Goal: Information Seeking & Learning: Learn about a topic

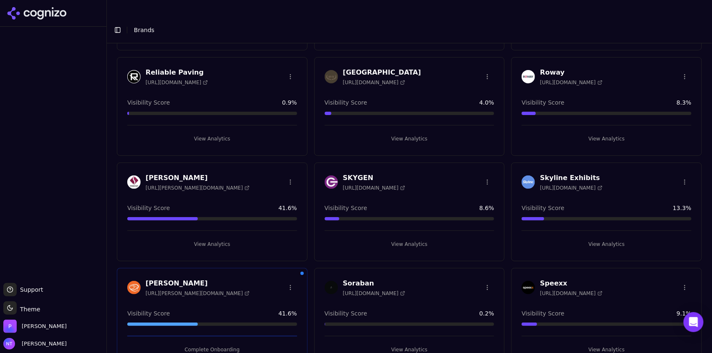
scroll to position [1390, 0]
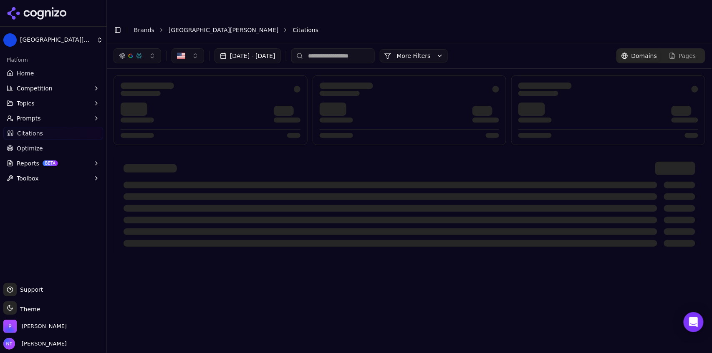
click at [219, 26] on link "[GEOGRAPHIC_DATA][PERSON_NAME]" at bounding box center [224, 30] width 110 height 8
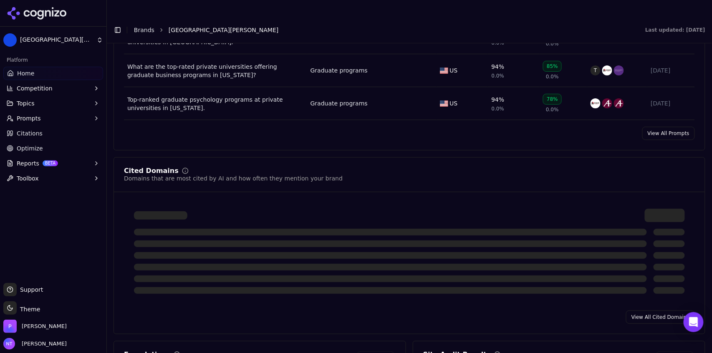
scroll to position [817, 0]
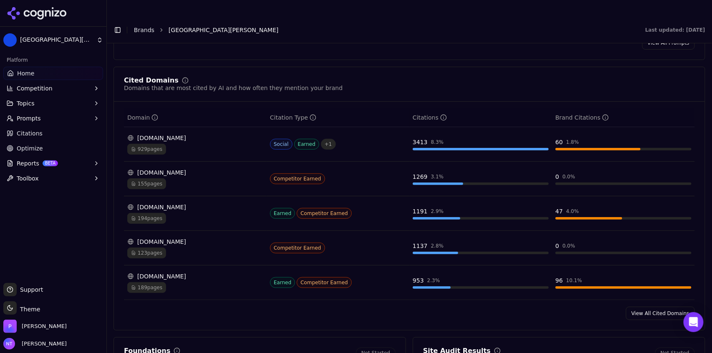
click at [654, 307] on link "View All Cited Domains" at bounding box center [660, 313] width 69 height 13
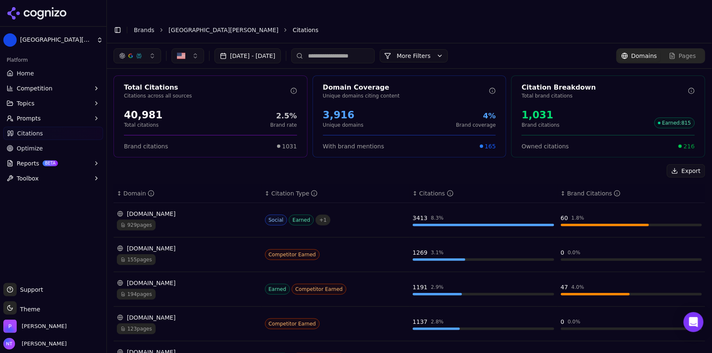
click at [115, 24] on button "Toggle Sidebar" at bounding box center [118, 30] width 12 height 12
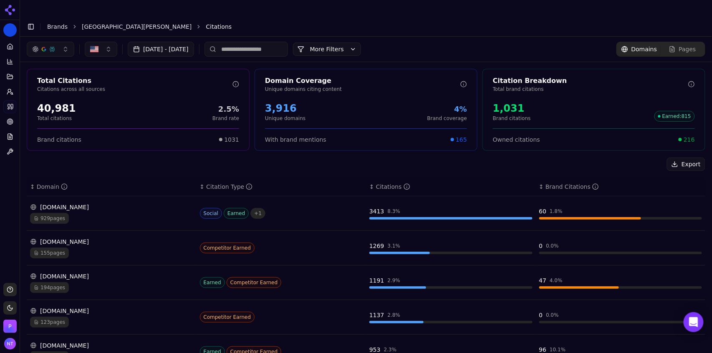
click at [139, 213] on div "929 pages" at bounding box center [111, 218] width 163 height 11
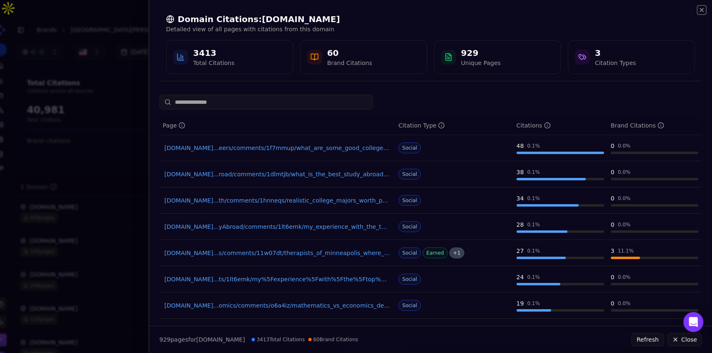
click at [702, 11] on icon "button" at bounding box center [702, 10] width 7 height 7
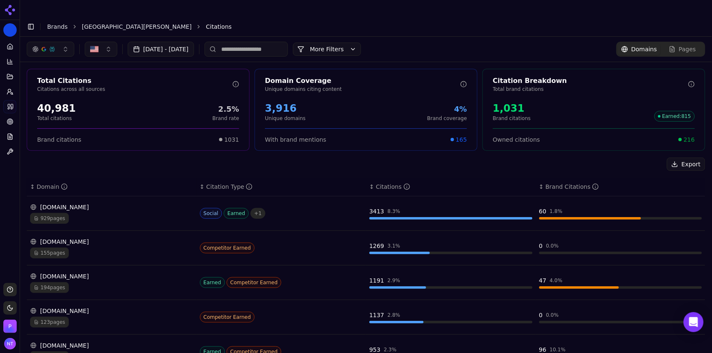
click at [132, 283] on div "194 pages" at bounding box center [111, 288] width 163 height 11
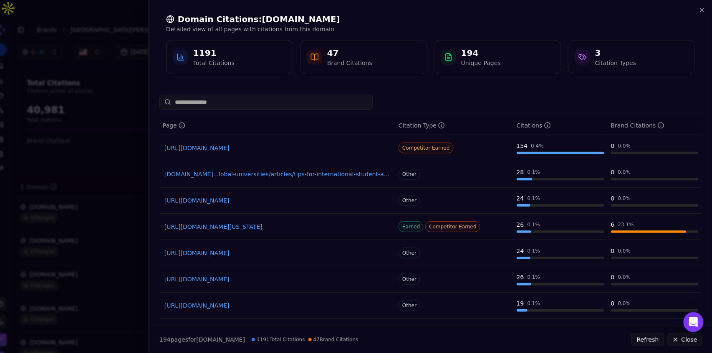
click at [309, 228] on link "https://usnews.com/best-graduate-schools/top-business-schools/mba-rankings/minn…" at bounding box center [277, 227] width 226 height 8
click at [703, 10] on icon "button" at bounding box center [702, 10] width 7 height 7
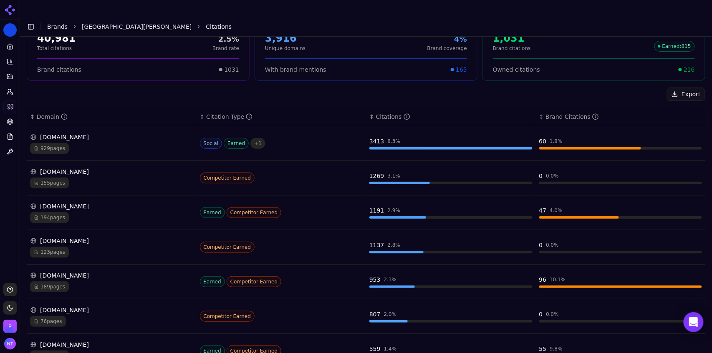
scroll to position [91, 0]
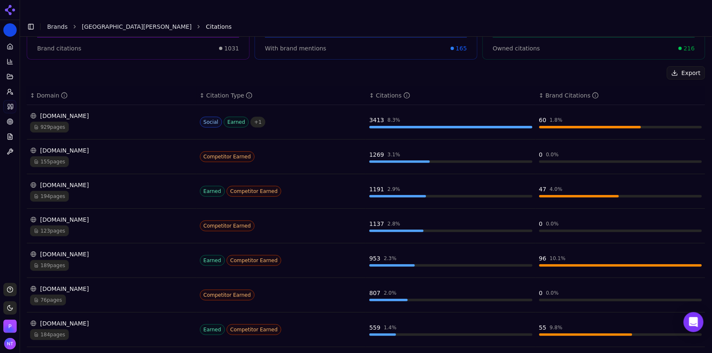
click at [105, 250] on div "niche.com 189 pages" at bounding box center [111, 260] width 163 height 21
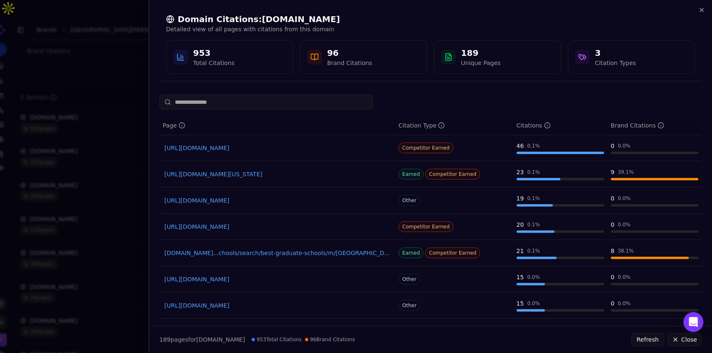
click at [342, 174] on link "https://niche.com/graduate-schools/saint-marys-university-of-minnesota/reviews" at bounding box center [277, 174] width 226 height 8
click at [322, 254] on link "niche.com...chools/search/best-graduate-schools/m/minneapolis-st-paul-metro-area" at bounding box center [277, 253] width 226 height 8
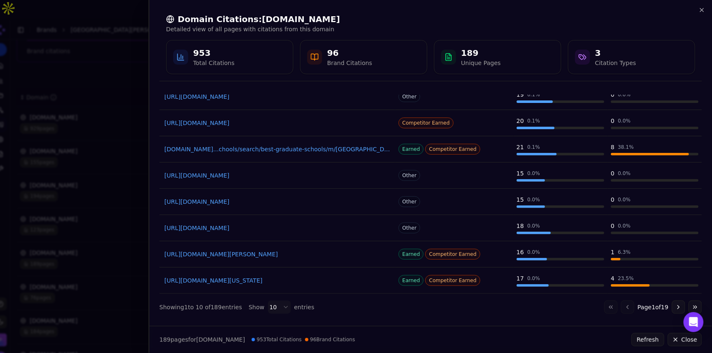
scroll to position [0, 0]
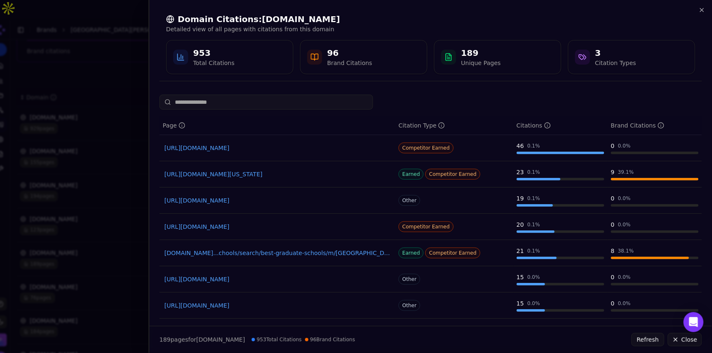
click at [242, 102] on input at bounding box center [266, 102] width 214 height 15
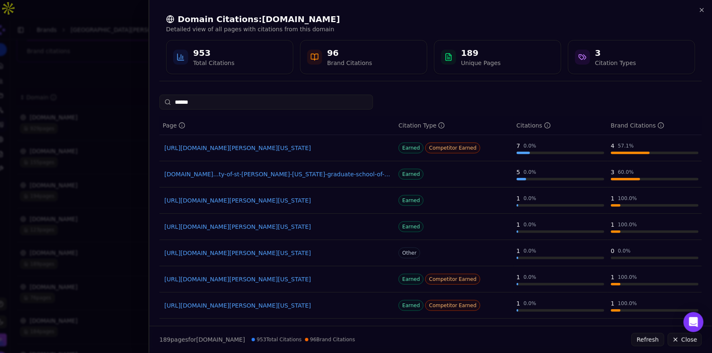
type input "******"
click at [334, 146] on link "https://niche.com/graduate-schools/university-of-st-thomas---minnesota/reviews" at bounding box center [277, 148] width 226 height 8
click at [207, 106] on input "******" at bounding box center [266, 102] width 214 height 15
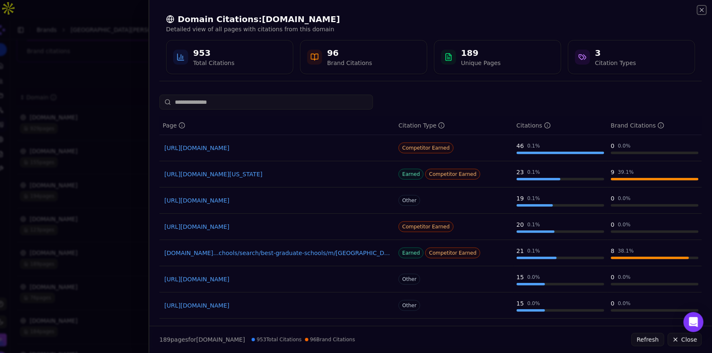
click at [702, 10] on icon "button" at bounding box center [701, 9] width 3 height 3
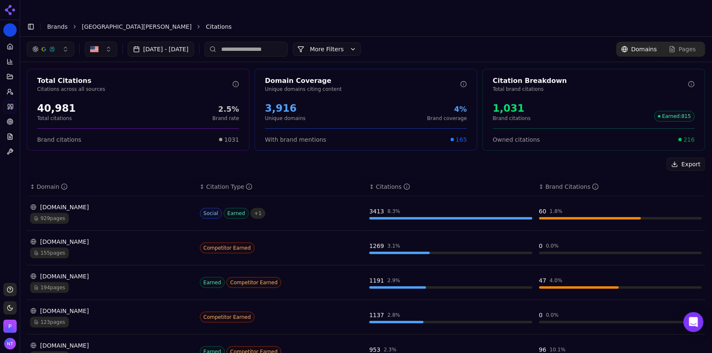
click at [352, 43] on button "More Filters" at bounding box center [327, 49] width 68 height 13
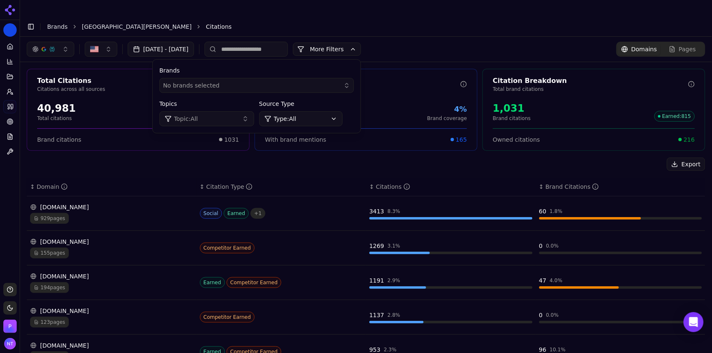
click at [284, 42] on input at bounding box center [246, 49] width 83 height 15
click at [351, 43] on button "More Filters" at bounding box center [327, 49] width 68 height 13
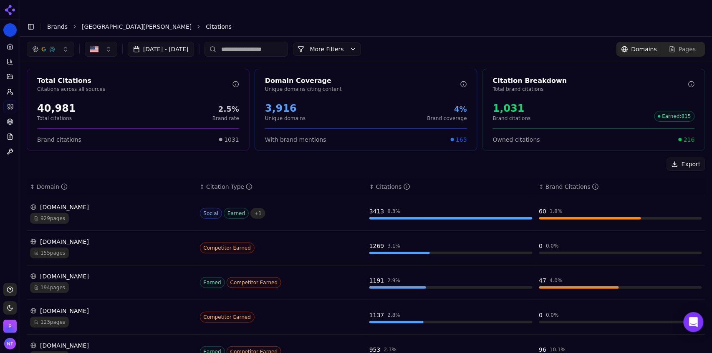
click at [288, 42] on input at bounding box center [246, 49] width 83 height 15
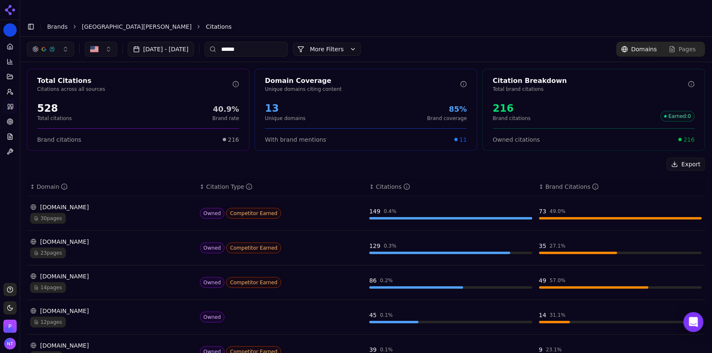
type input "******"
click at [112, 213] on div "30 pages" at bounding box center [111, 218] width 163 height 11
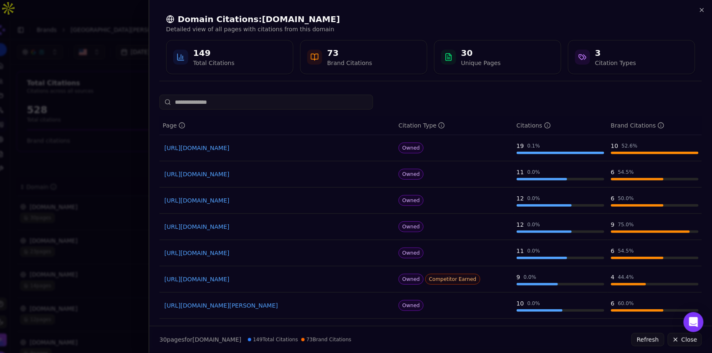
click at [293, 101] on input at bounding box center [266, 102] width 214 height 15
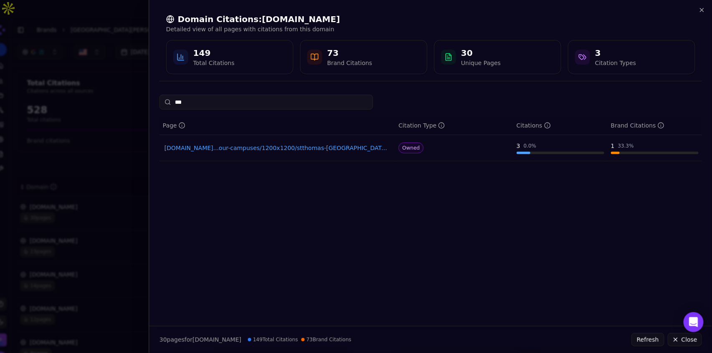
type input "****"
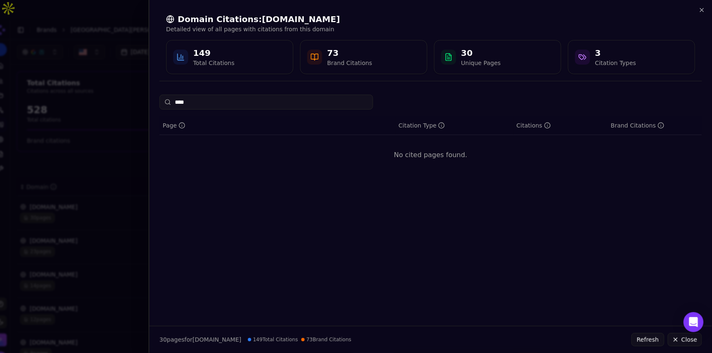
type input "*****"
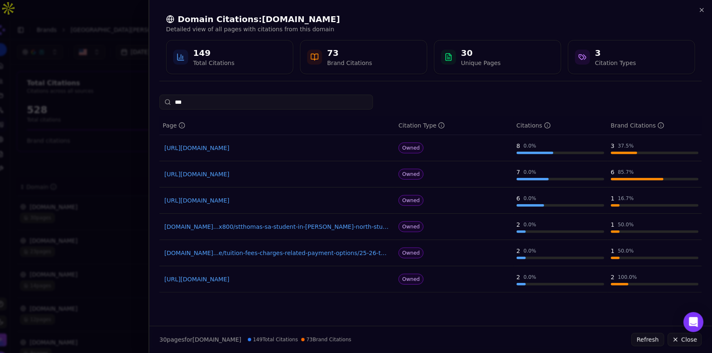
type input "****"
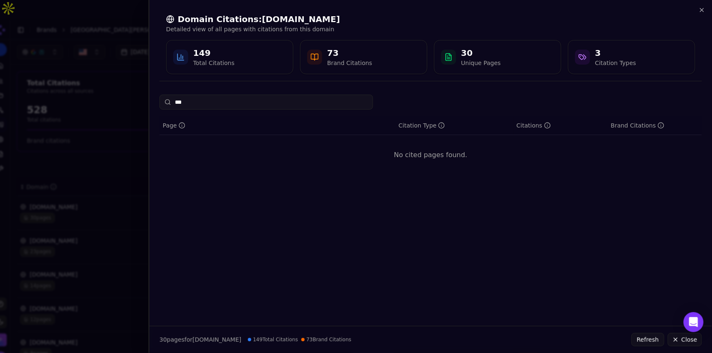
type input "****"
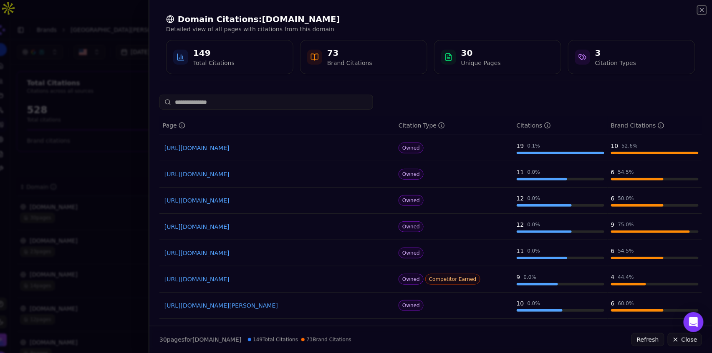
click at [703, 11] on icon "button" at bounding box center [701, 9] width 3 height 3
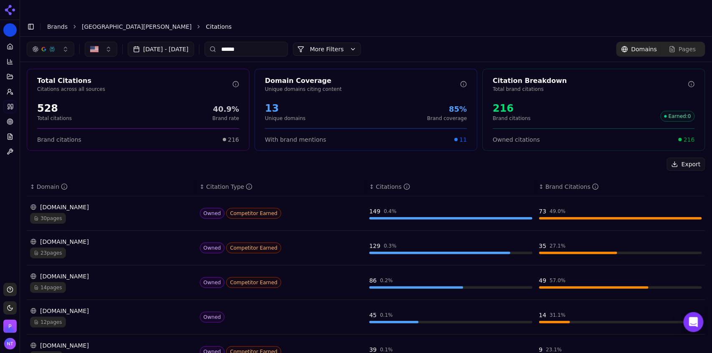
click at [261, 42] on input "******" at bounding box center [246, 49] width 83 height 15
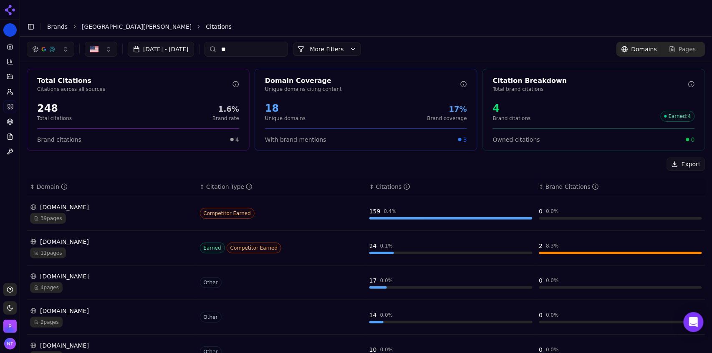
type input "*"
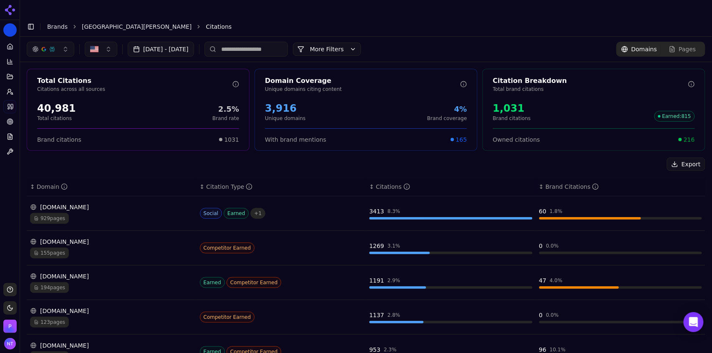
click at [462, 42] on div "Aug 23, 2025 - Sep 22, 2025 More More Filters Domains Pages" at bounding box center [366, 49] width 679 height 15
click at [126, 213] on div "929 pages" at bounding box center [111, 218] width 163 height 11
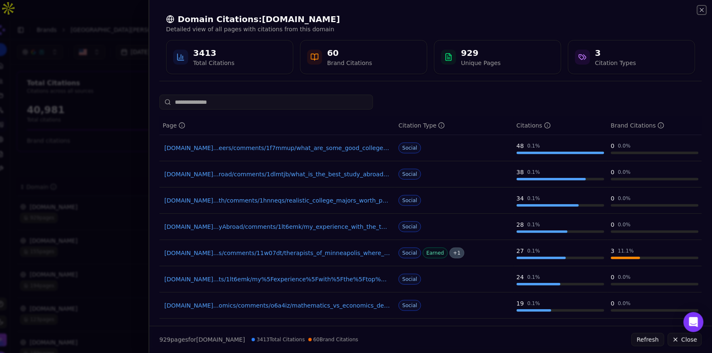
click at [700, 13] on icon "button" at bounding box center [702, 10] width 7 height 7
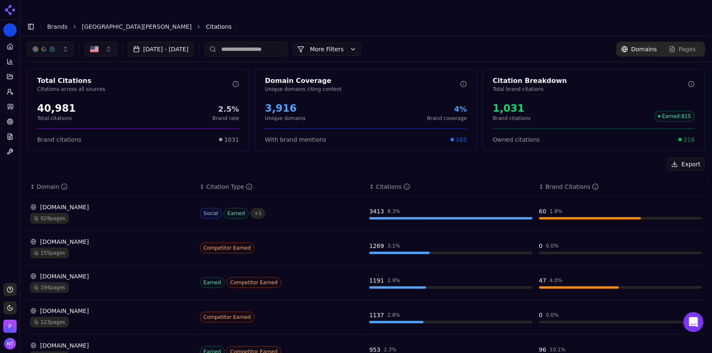
click at [109, 23] on link "University of St. Thomas" at bounding box center [137, 27] width 110 height 8
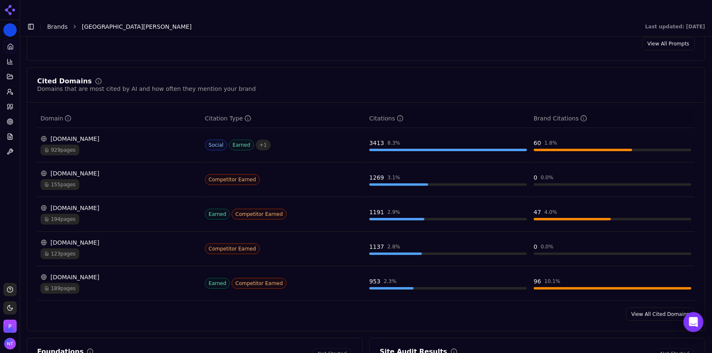
scroll to position [819, 0]
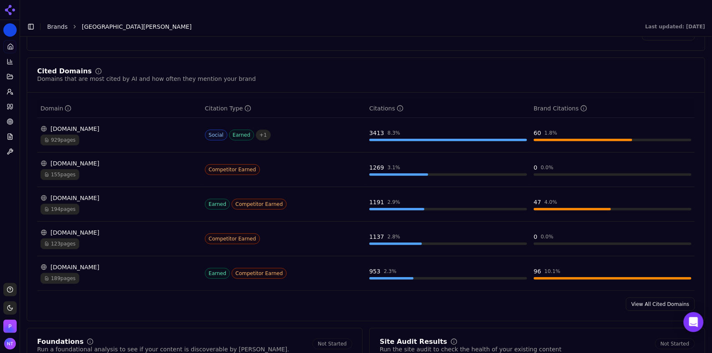
click at [653, 298] on link "View All Cited Domains" at bounding box center [660, 304] width 69 height 13
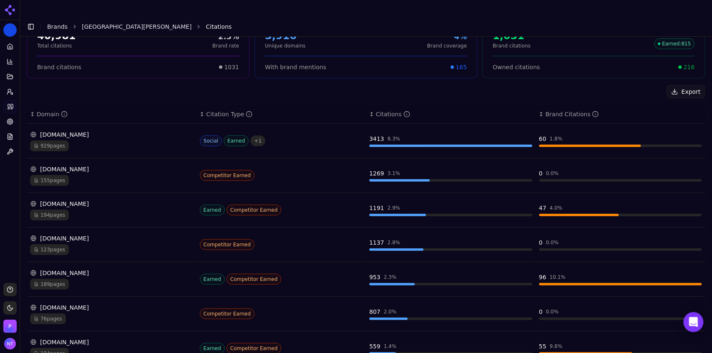
scroll to position [63, 0]
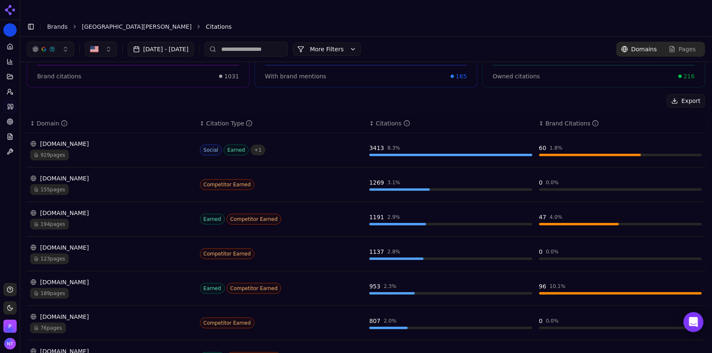
click at [48, 42] on button "button" at bounding box center [51, 49] width 48 height 15
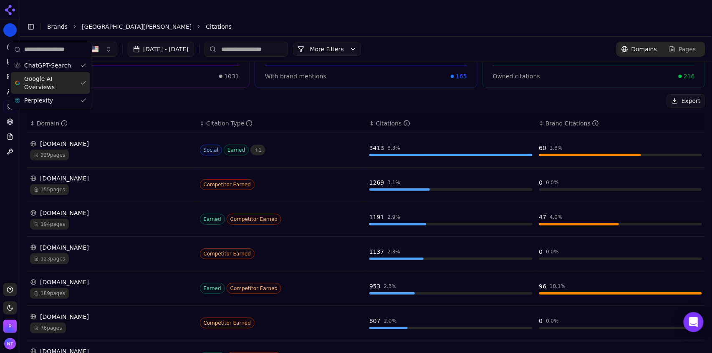
click at [44, 86] on span "Google AI Overviews" at bounding box center [50, 83] width 53 height 17
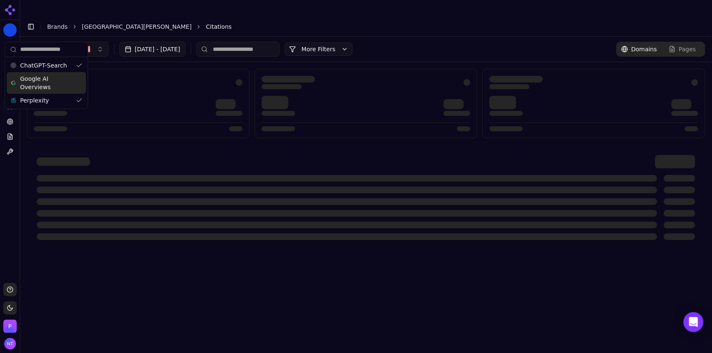
scroll to position [0, 0]
click at [42, 101] on span "Perplexity" at bounding box center [34, 100] width 29 height 8
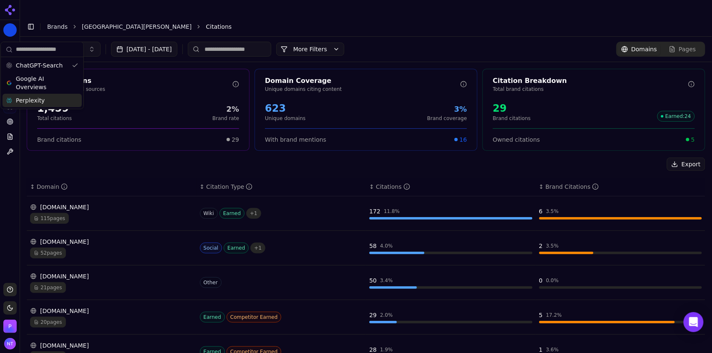
click at [348, 23] on li "Citations" at bounding box center [447, 27] width 483 height 8
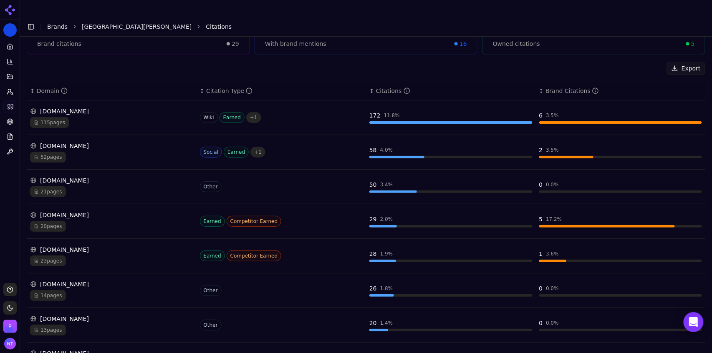
scroll to position [11, 0]
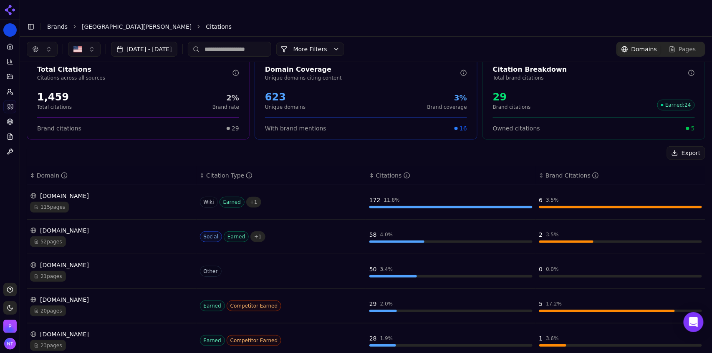
click at [43, 42] on button "button" at bounding box center [42, 49] width 31 height 15
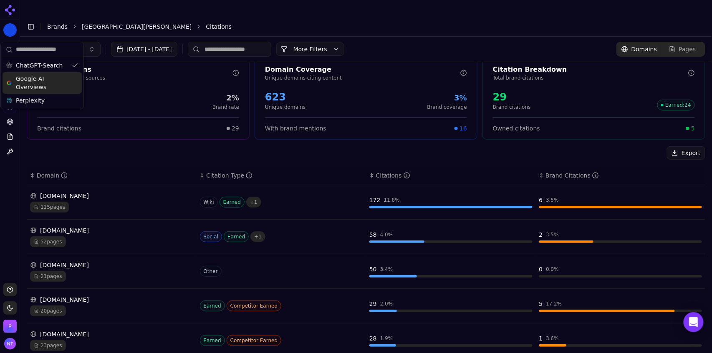
click at [46, 83] on span "Google AI Overviews" at bounding box center [42, 83] width 53 height 17
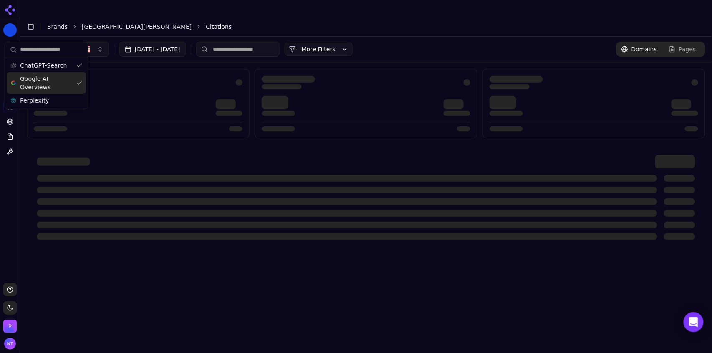
scroll to position [0, 0]
click at [45, 97] on span "Perplexity" at bounding box center [34, 100] width 29 height 8
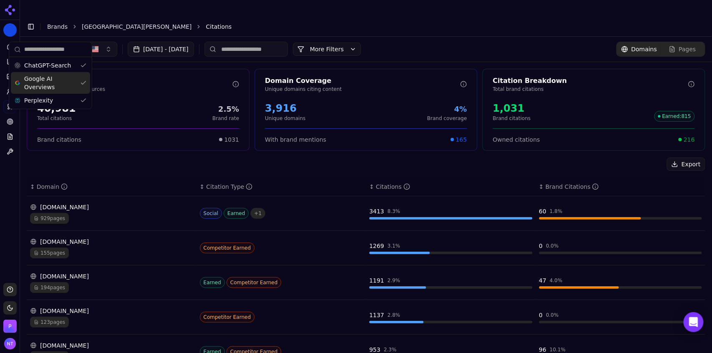
click at [331, 21] on div "Toggle Sidebar Brands University of St. Thomas Citations" at bounding box center [357, 27] width 675 height 12
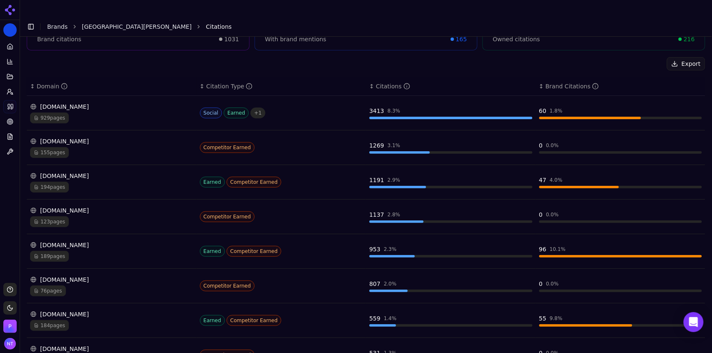
scroll to position [102, 0]
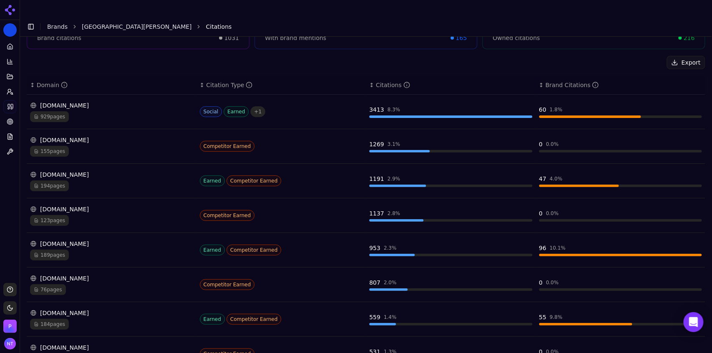
click at [76, 111] on div "929 pages" at bounding box center [111, 116] width 163 height 11
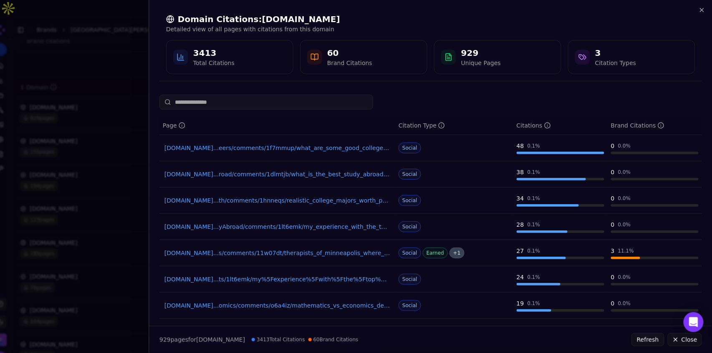
click at [705, 10] on div "Domain Citations: reddit.com Detailed view of all pages with citations from thi…" at bounding box center [430, 44] width 563 height 88
click at [703, 11] on icon "button" at bounding box center [702, 10] width 7 height 7
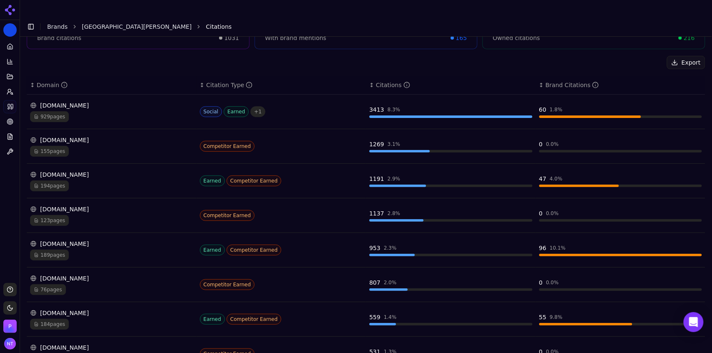
click at [92, 171] on div "usnews.com" at bounding box center [111, 175] width 163 height 8
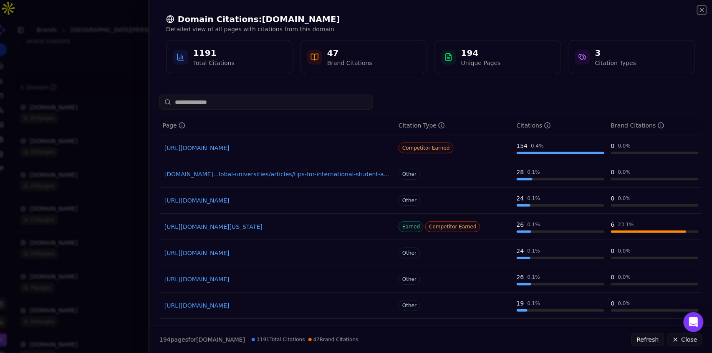
click at [701, 13] on icon "button" at bounding box center [702, 10] width 7 height 7
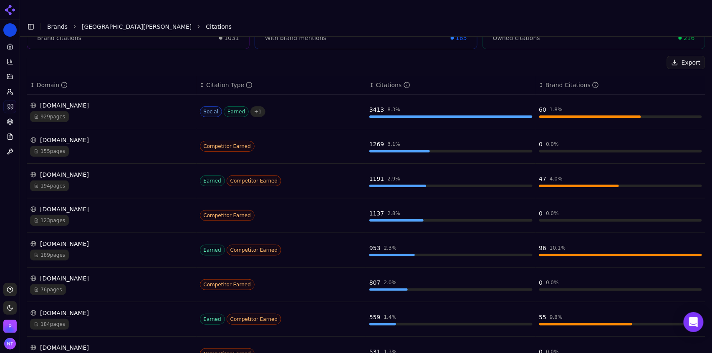
scroll to position [0, 0]
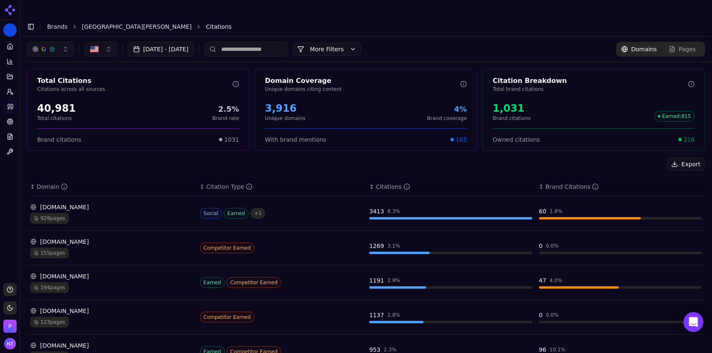
click at [55, 46] on div "button" at bounding box center [52, 49] width 7 height 7
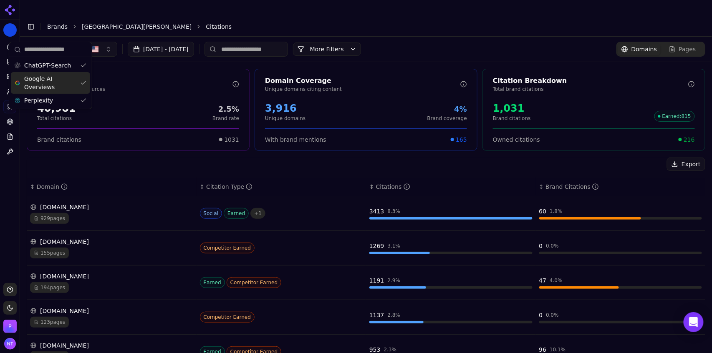
click at [54, 83] on span "Google AI Overviews" at bounding box center [50, 83] width 53 height 17
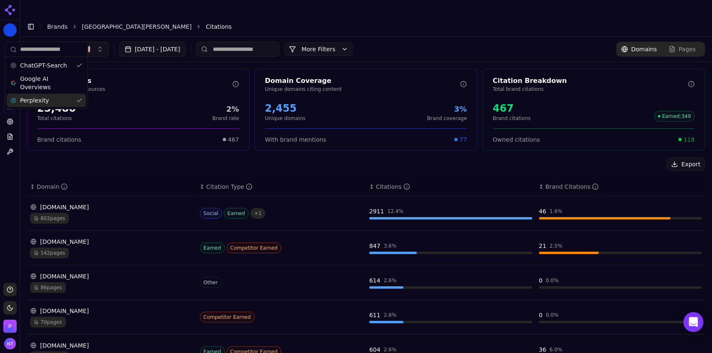
click at [53, 98] on div "Perplexity" at bounding box center [46, 100] width 79 height 13
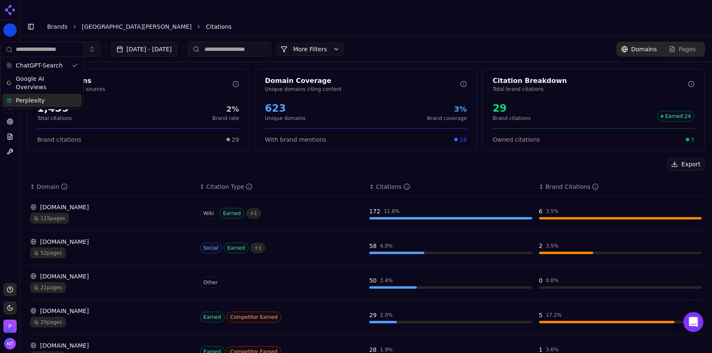
click at [422, 37] on div "Aug 23, 2025 - Sep 22, 2025 More More Filters Domains Pages" at bounding box center [366, 49] width 692 height 25
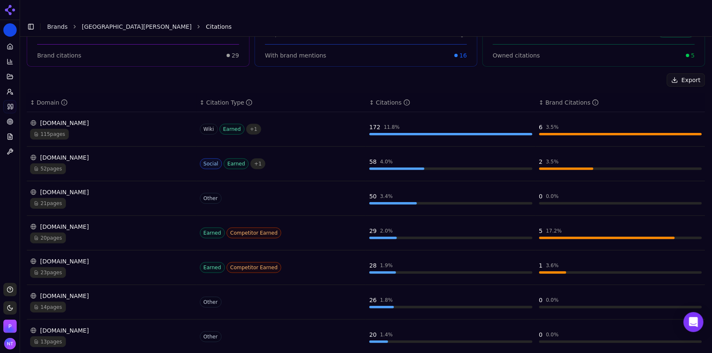
scroll to position [98, 0]
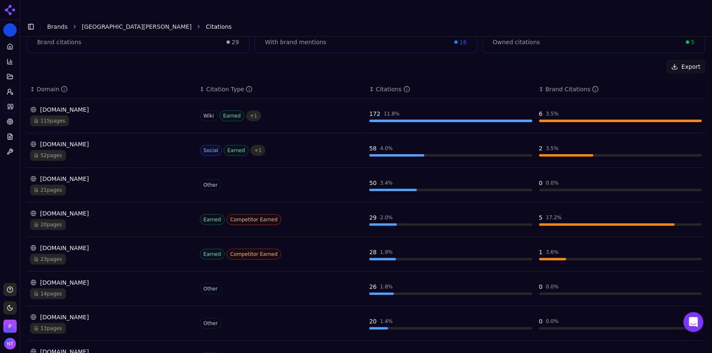
click at [106, 289] on div "14 pages" at bounding box center [111, 294] width 163 height 11
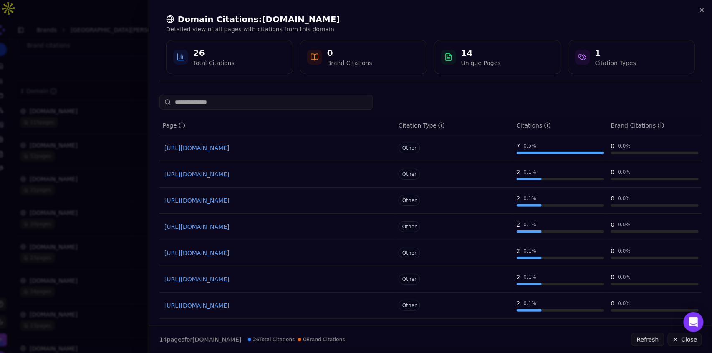
click at [318, 149] on link "https://hamline.edu/academics/graduate/business-administration-mba" at bounding box center [277, 148] width 226 height 8
click at [701, 12] on icon "button" at bounding box center [702, 10] width 7 height 7
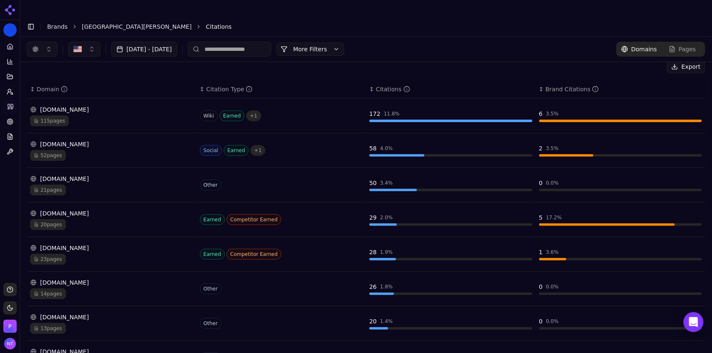
scroll to position [0, 0]
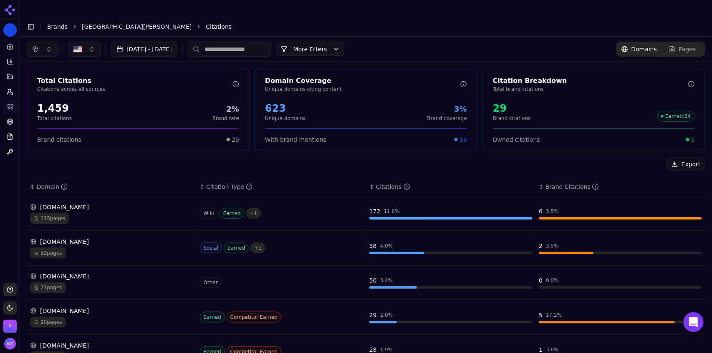
click at [38, 46] on div "button" at bounding box center [35, 49] width 7 height 7
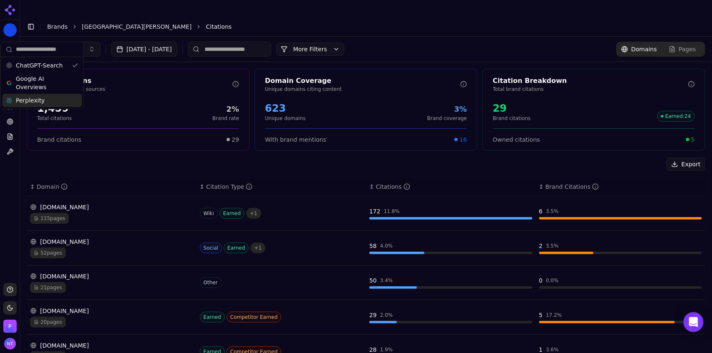
click at [38, 101] on span "Perplexity" at bounding box center [30, 100] width 29 height 8
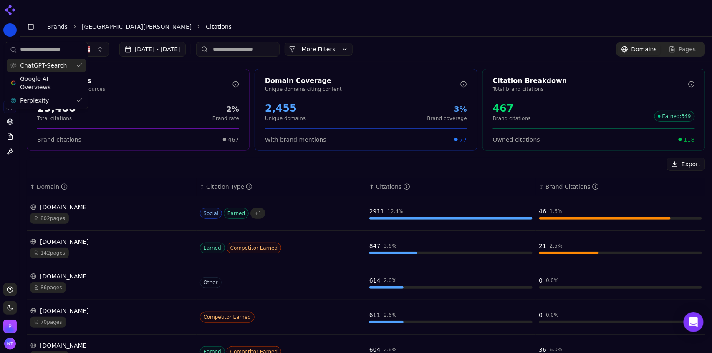
click at [50, 65] on span "ChatGPT-Search" at bounding box center [43, 65] width 47 height 8
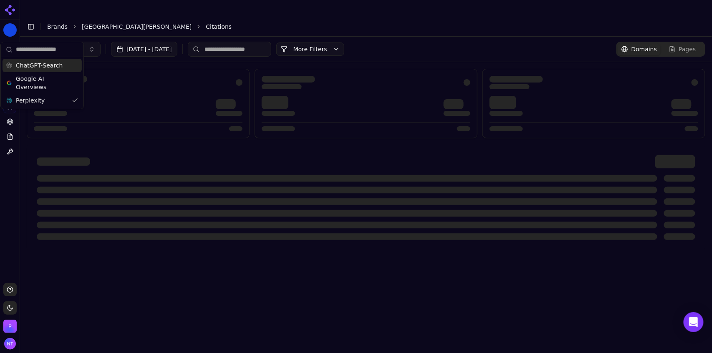
click at [236, 37] on div "Aug 23, 2025 - Sep 22, 2025 More More Filters Domains Pages" at bounding box center [366, 49] width 692 height 25
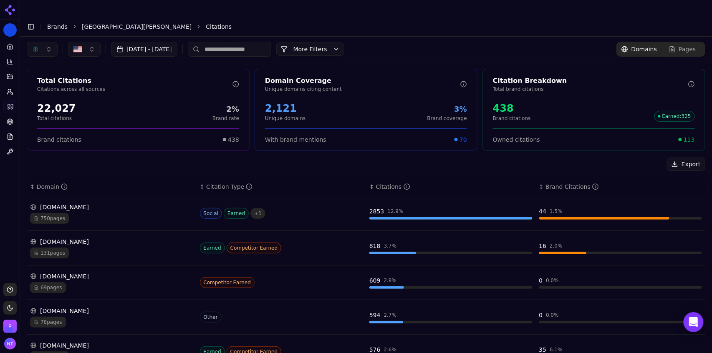
click at [46, 42] on button "button" at bounding box center [42, 49] width 31 height 15
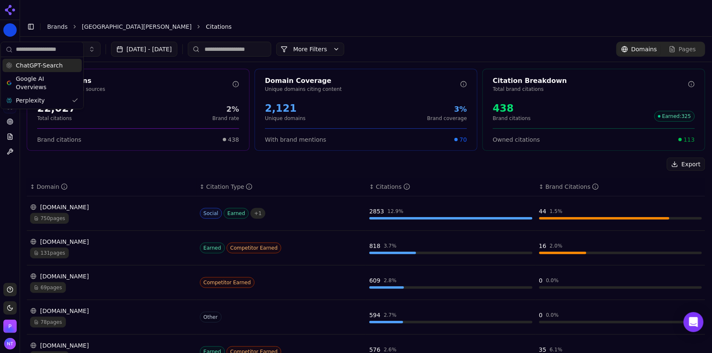
click at [51, 68] on span "ChatGPT-Search" at bounding box center [39, 65] width 47 height 8
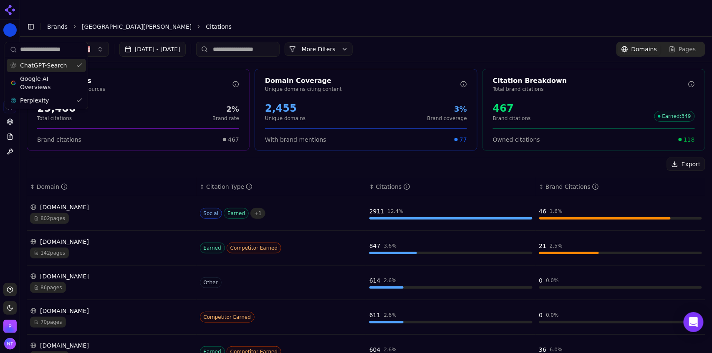
click at [247, 23] on li "Citations" at bounding box center [447, 27] width 483 height 8
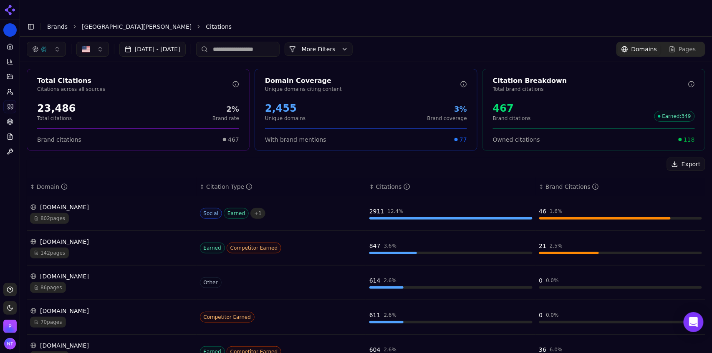
click at [84, 213] on div "802 pages" at bounding box center [111, 218] width 163 height 11
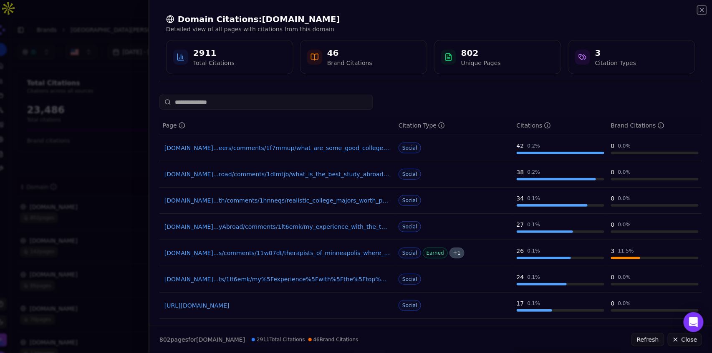
click at [701, 12] on icon "button" at bounding box center [702, 10] width 7 height 7
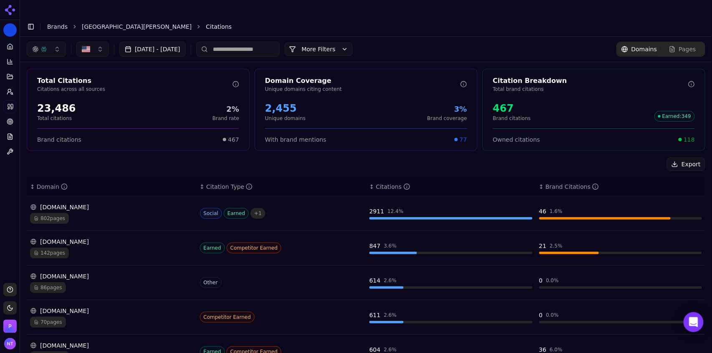
click at [50, 42] on button "button" at bounding box center [46, 49] width 39 height 15
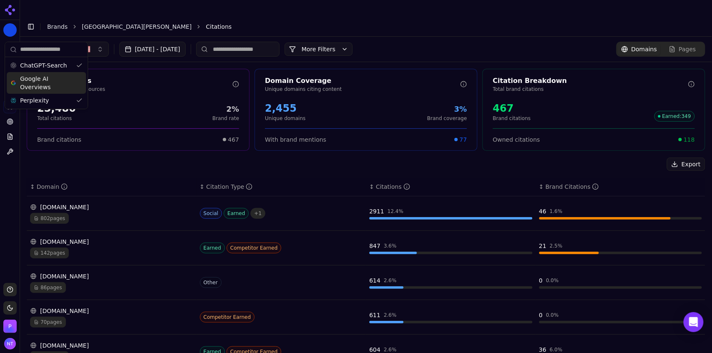
click at [50, 90] on span "Google AI Overviews" at bounding box center [46, 83] width 53 height 17
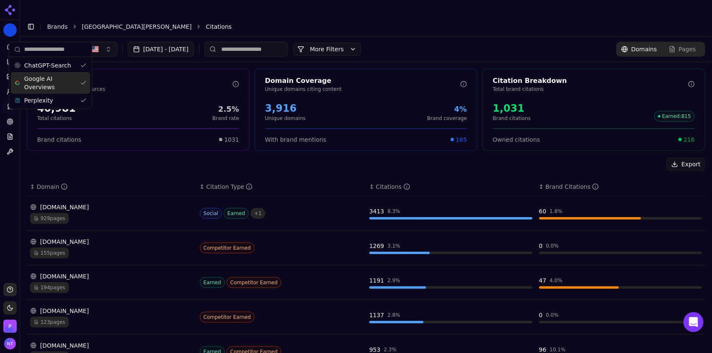
click at [242, 23] on li "Citations" at bounding box center [447, 27] width 483 height 8
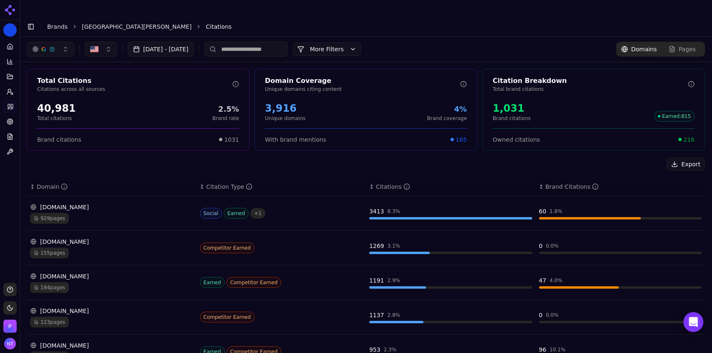
click at [93, 23] on link "University of St. Thomas" at bounding box center [137, 27] width 110 height 8
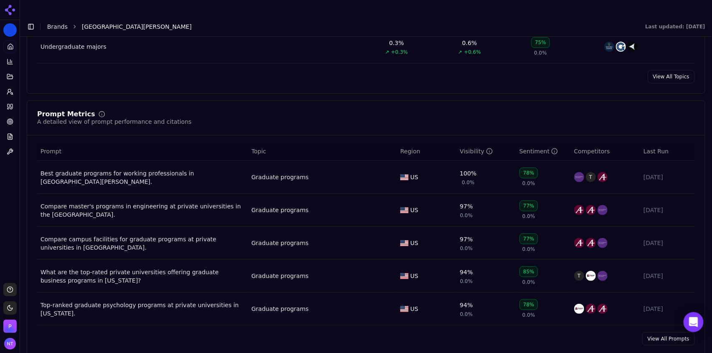
scroll to position [528, 0]
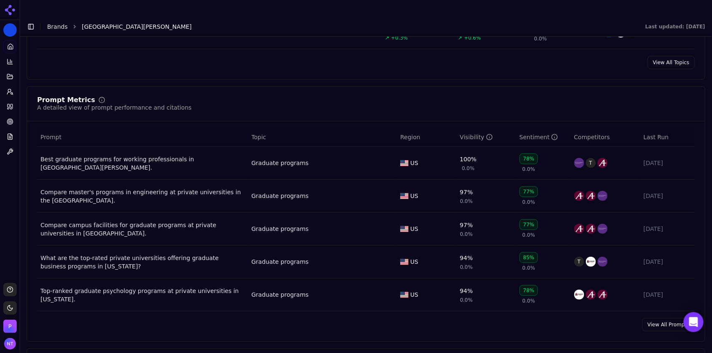
click at [656, 318] on link "View All Prompts" at bounding box center [668, 324] width 53 height 13
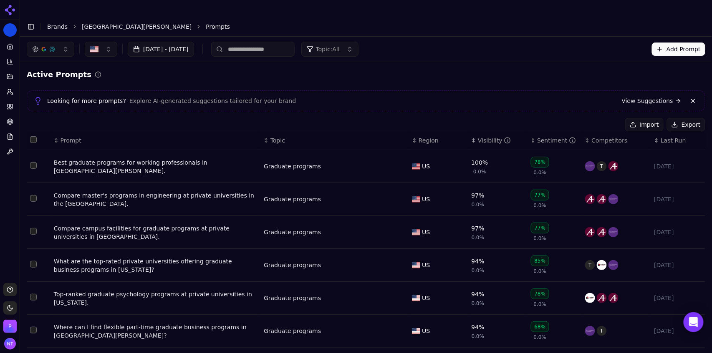
click at [340, 45] on span "Topic: All" at bounding box center [328, 49] width 24 height 8
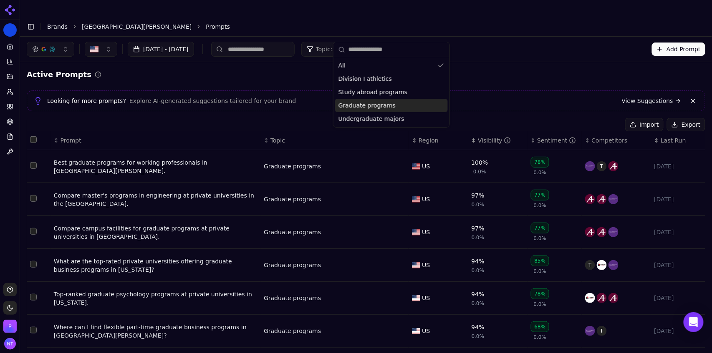
click at [367, 106] on span "Graduate programs" at bounding box center [366, 105] width 57 height 8
click at [511, 42] on div "Aug 23, 2025 - Sep 22, 2025 Topic: Graduate programs Add Prompt" at bounding box center [366, 49] width 679 height 15
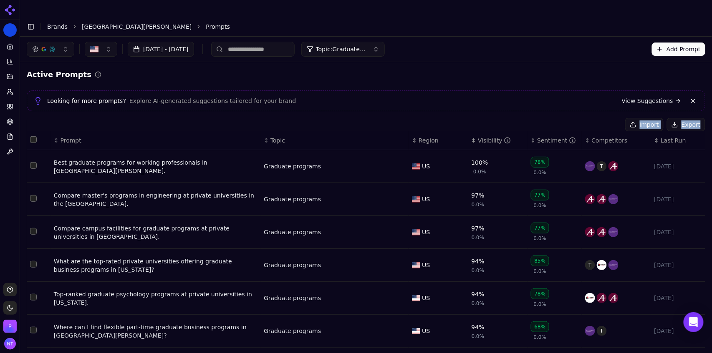
drag, startPoint x: 707, startPoint y: 79, endPoint x: 707, endPoint y: 233, distance: 154.0
click at [707, 233] on div "Active Prompts Looking for more prompts? Explore AI-generated suggestions tailo…" at bounding box center [366, 284] width 692 height 444
click at [540, 69] on div "Active Prompts" at bounding box center [366, 75] width 679 height 12
click at [365, 45] on span "Topic: Graduate programs" at bounding box center [341, 49] width 50 height 8
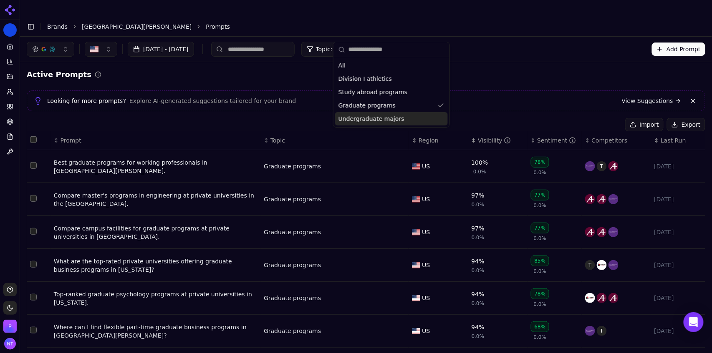
click at [360, 119] on span "Undergraduate majors" at bounding box center [371, 119] width 66 height 8
click at [363, 108] on span "Graduate programs" at bounding box center [366, 105] width 57 height 8
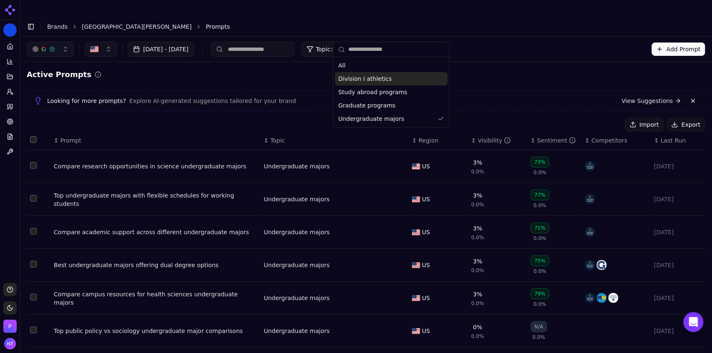
click at [513, 42] on div "Aug 23, 2025 - Sep 22, 2025 Topic: Undergraduate majors Add Prompt" at bounding box center [366, 49] width 679 height 15
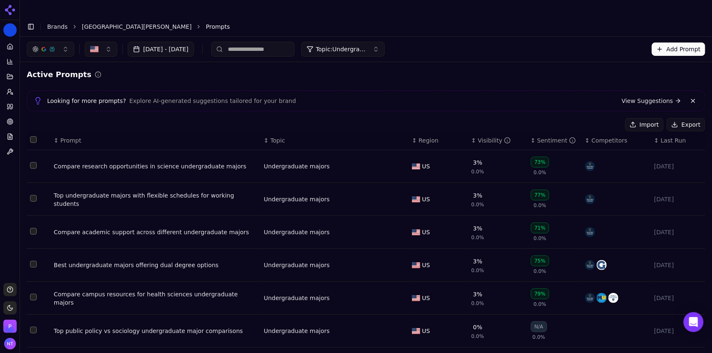
click at [366, 45] on span "Topic: Undergraduate majors" at bounding box center [341, 49] width 50 height 8
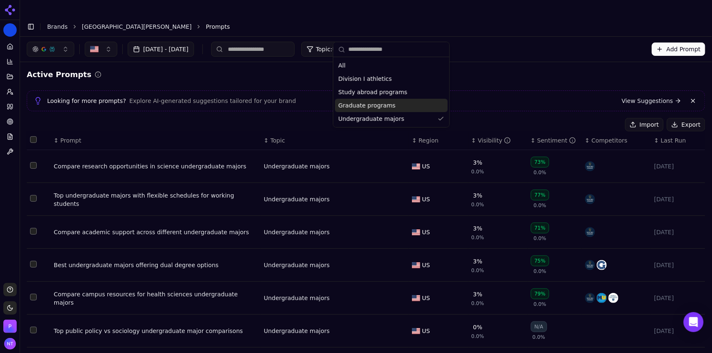
click at [389, 108] on div "Graduate programs" at bounding box center [391, 105] width 113 height 13
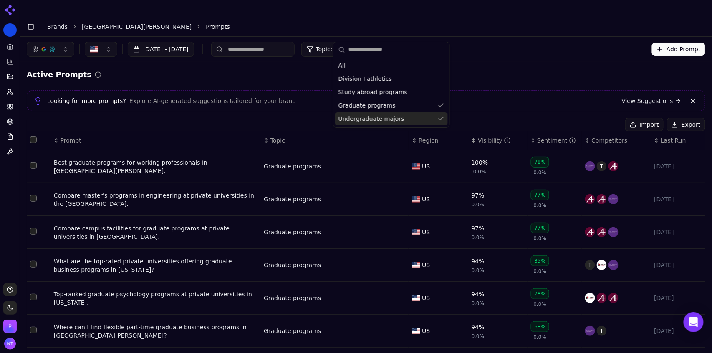
click at [390, 121] on span "Undergraduate majors" at bounding box center [371, 119] width 66 height 8
click at [529, 69] on div "Active Prompts" at bounding box center [366, 75] width 679 height 12
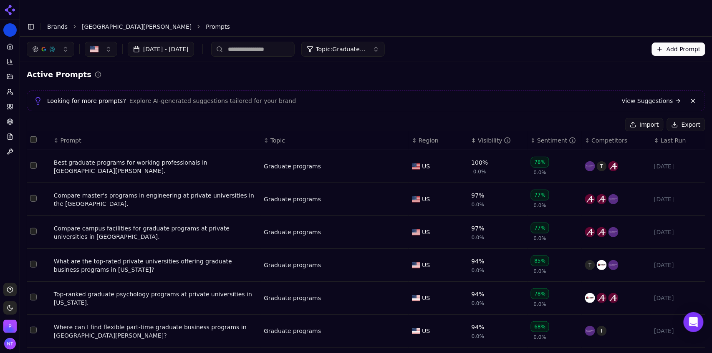
click at [427, 62] on div "Active Prompts Looking for more prompts? Explore AI-generated suggestions tailo…" at bounding box center [366, 284] width 692 height 444
click at [366, 45] on span "Topic: Graduate programs" at bounding box center [341, 49] width 50 height 8
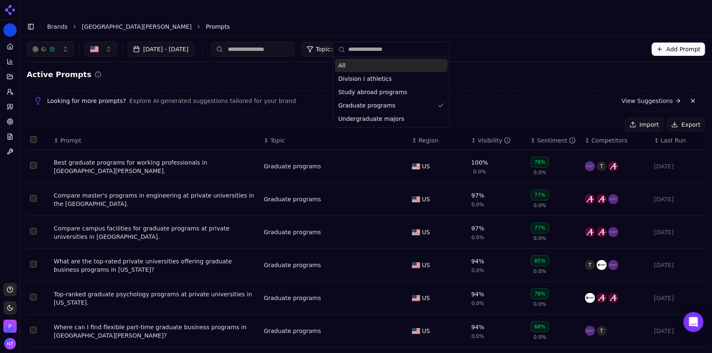
click at [121, 23] on link "University of St. Thomas" at bounding box center [137, 27] width 110 height 8
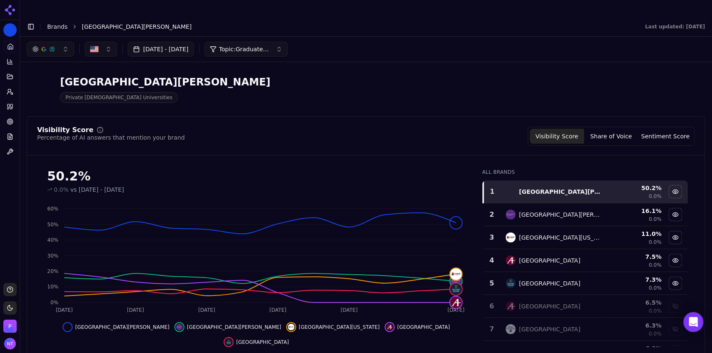
click at [664, 129] on button "Sentiment Score" at bounding box center [666, 136] width 54 height 15
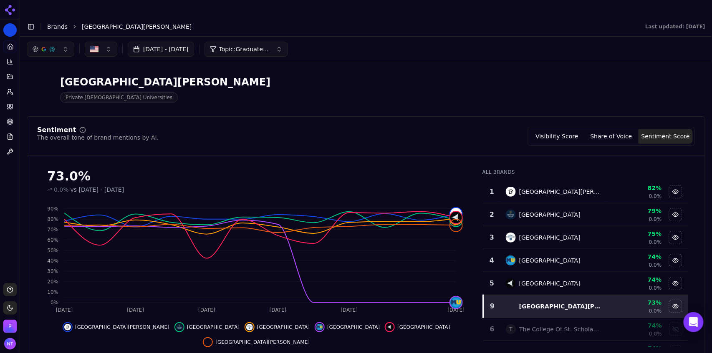
click at [269, 45] on span "Topic: Graduate programs" at bounding box center [244, 49] width 50 height 8
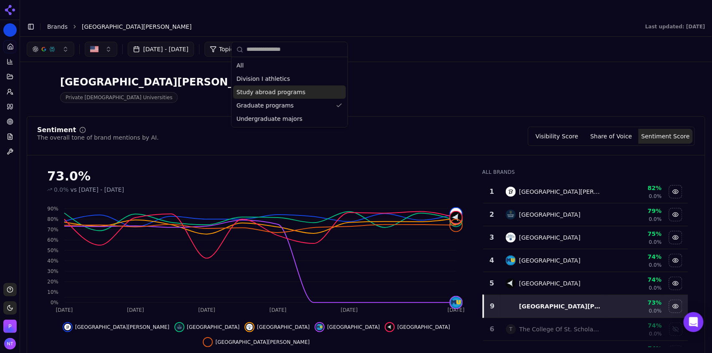
click at [282, 95] on span "Study abroad programs" at bounding box center [271, 92] width 69 height 8
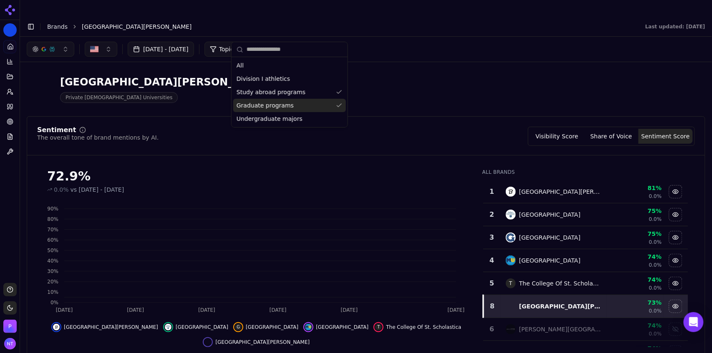
click at [283, 103] on span "Graduate programs" at bounding box center [265, 105] width 57 height 8
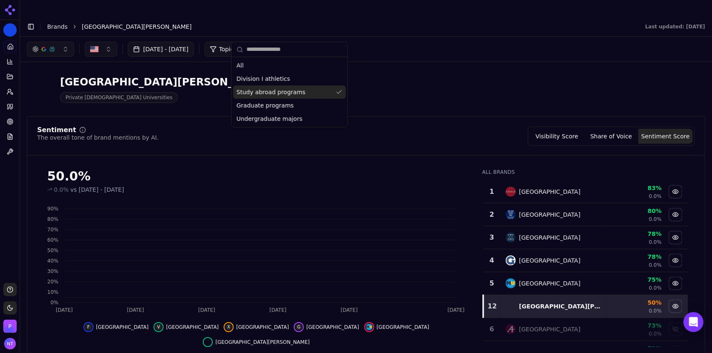
click at [469, 88] on div "University Of St. Thomas Private Catholic Universities" at bounding box center [366, 89] width 679 height 41
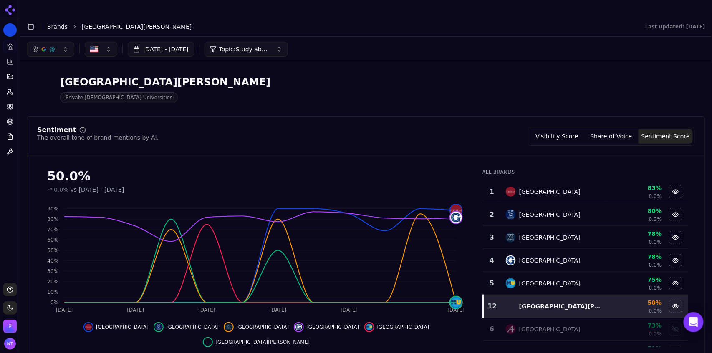
click at [561, 129] on button "Visibility Score" at bounding box center [557, 136] width 54 height 15
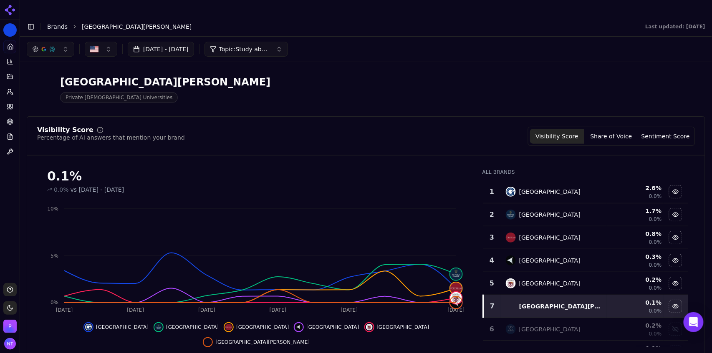
click at [10, 58] on icon at bounding box center [10, 61] width 7 height 7
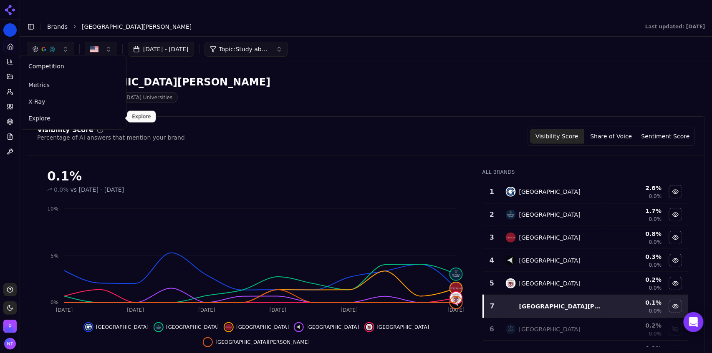
click at [40, 114] on span "Explore" at bounding box center [72, 118] width 89 height 8
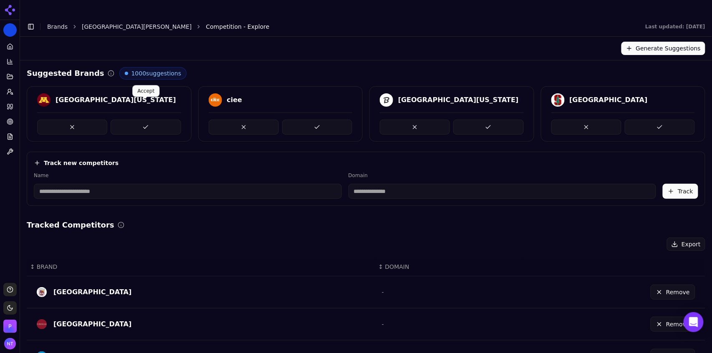
click at [147, 120] on button at bounding box center [146, 127] width 70 height 15
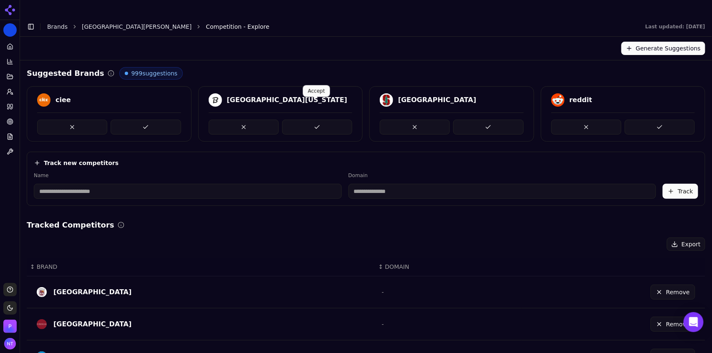
click at [302, 120] on button at bounding box center [317, 127] width 70 height 15
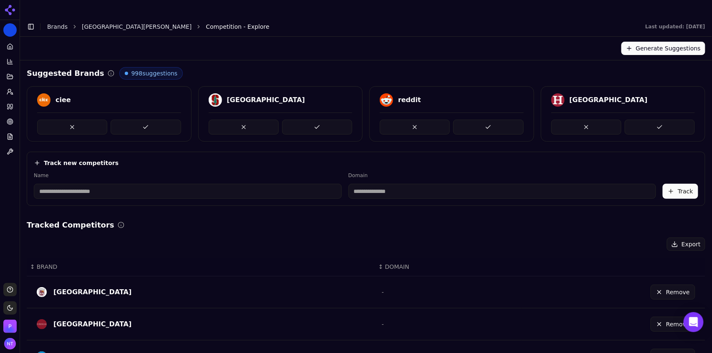
click at [302, 120] on button at bounding box center [317, 127] width 70 height 15
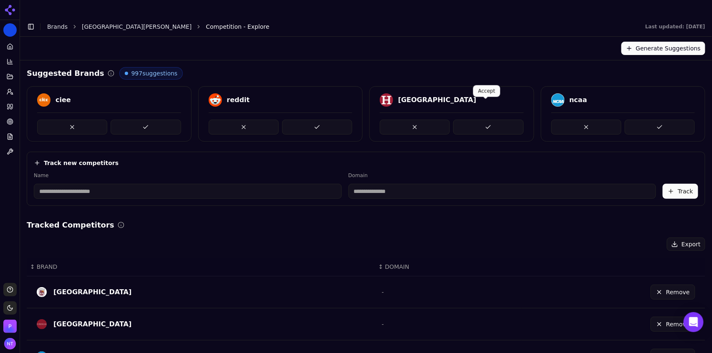
click at [492, 120] on button at bounding box center [488, 127] width 70 height 15
click at [63, 120] on button at bounding box center [72, 127] width 70 height 15
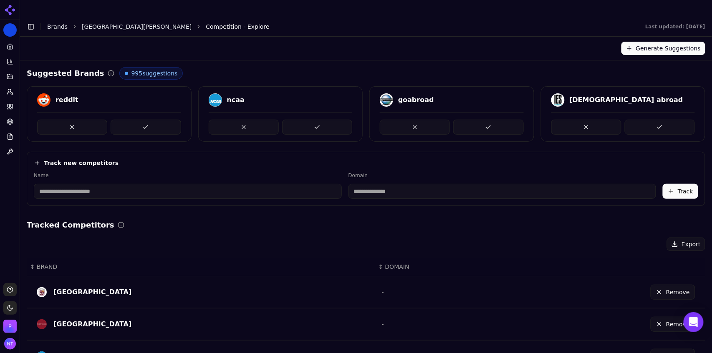
click at [63, 120] on button at bounding box center [72, 127] width 70 height 15
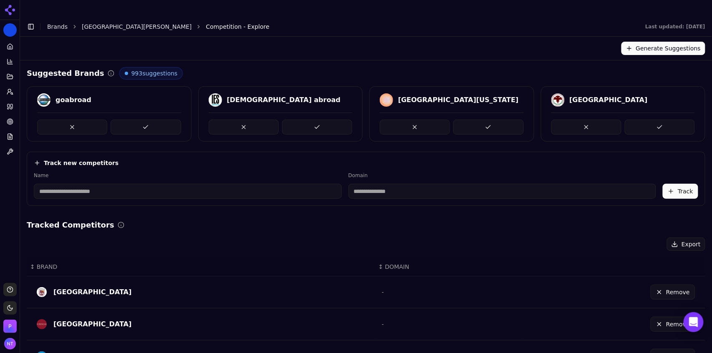
click at [63, 120] on button at bounding box center [72, 127] width 70 height 15
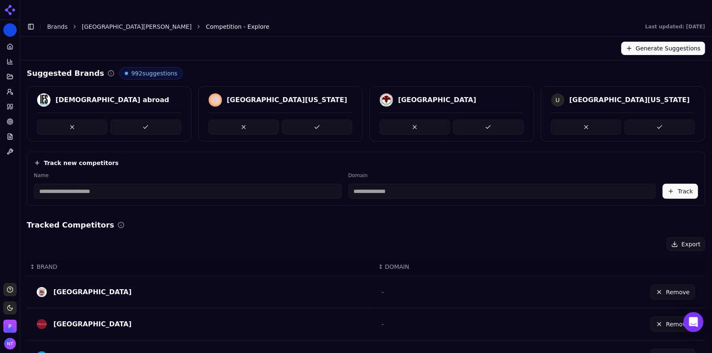
click at [63, 120] on button at bounding box center [72, 127] width 70 height 15
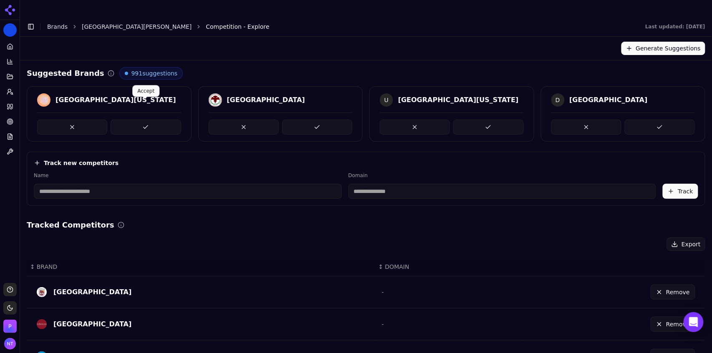
click at [129, 120] on button at bounding box center [146, 127] width 70 height 15
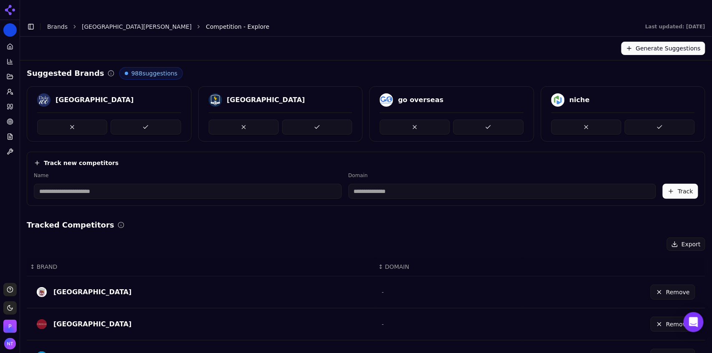
click at [129, 120] on button at bounding box center [146, 127] width 70 height 15
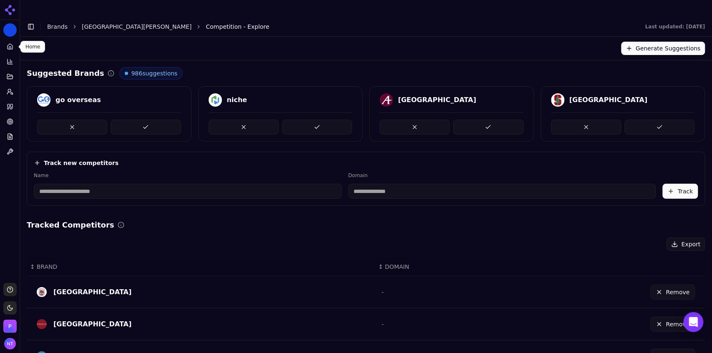
click at [13, 47] on icon at bounding box center [10, 46] width 7 height 7
